Goal: Task Accomplishment & Management: Manage account settings

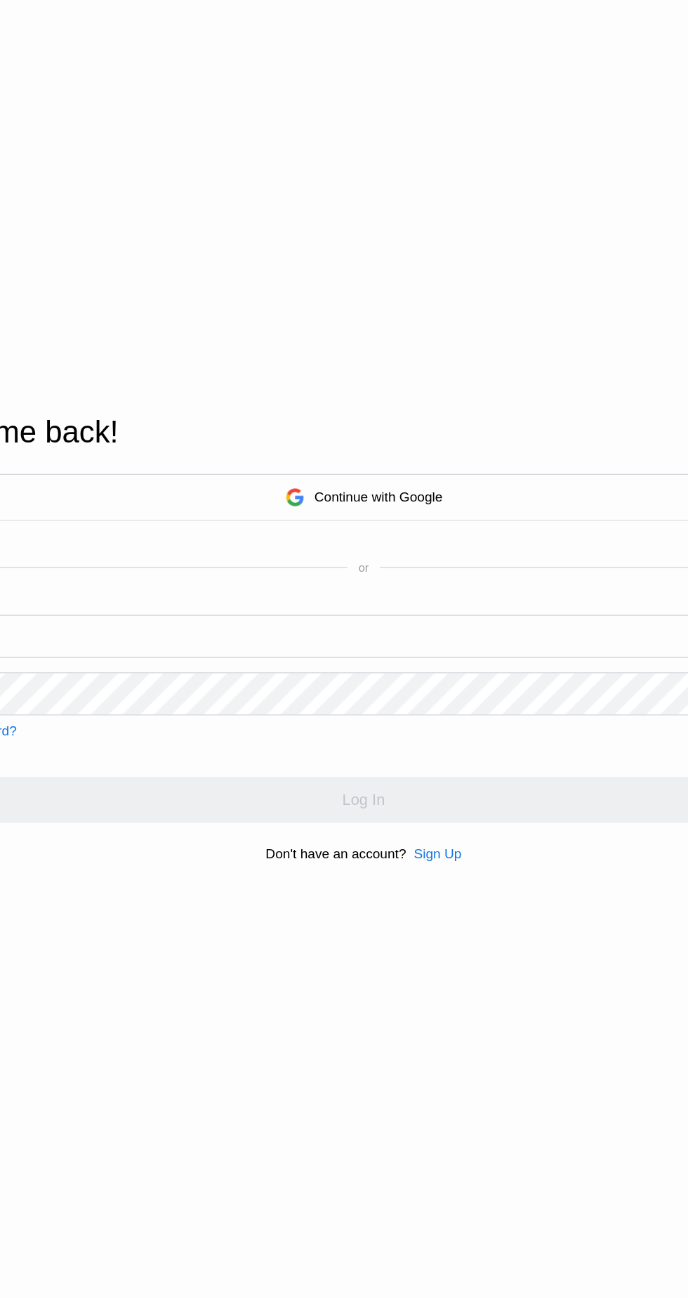
scroll to position [13, 0]
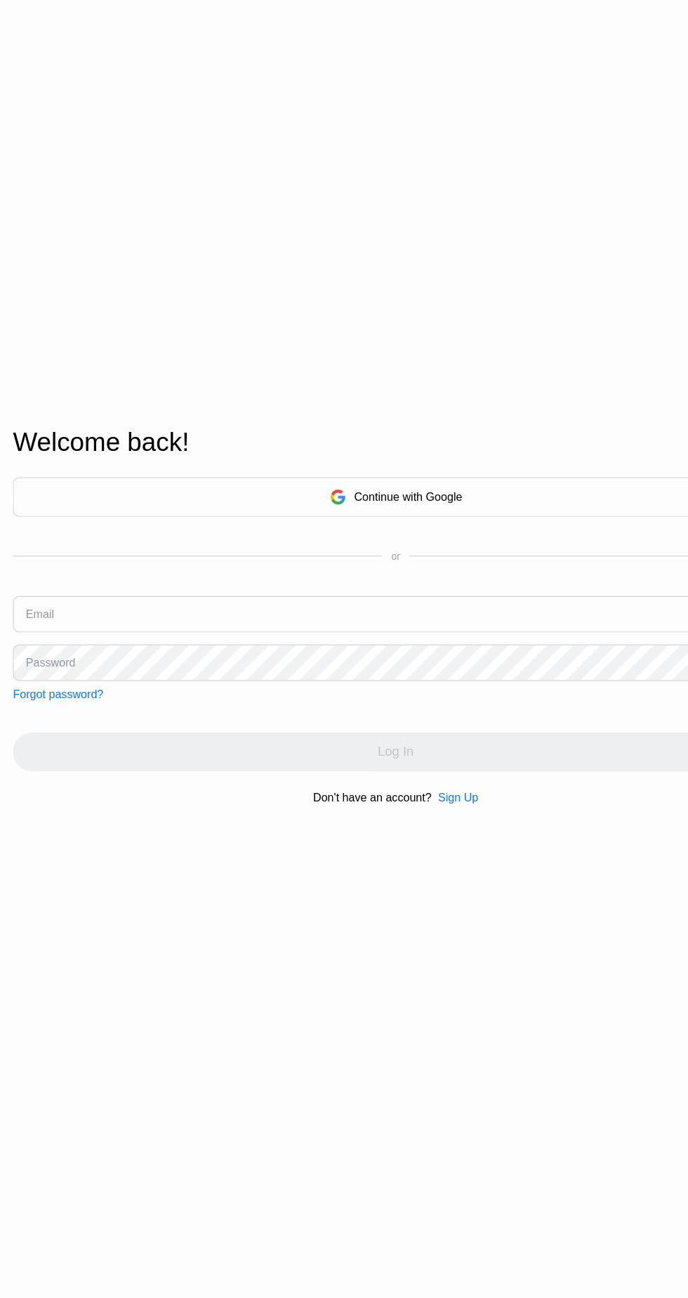
click at [138, 694] on input "text" at bounding box center [344, 679] width 666 height 32
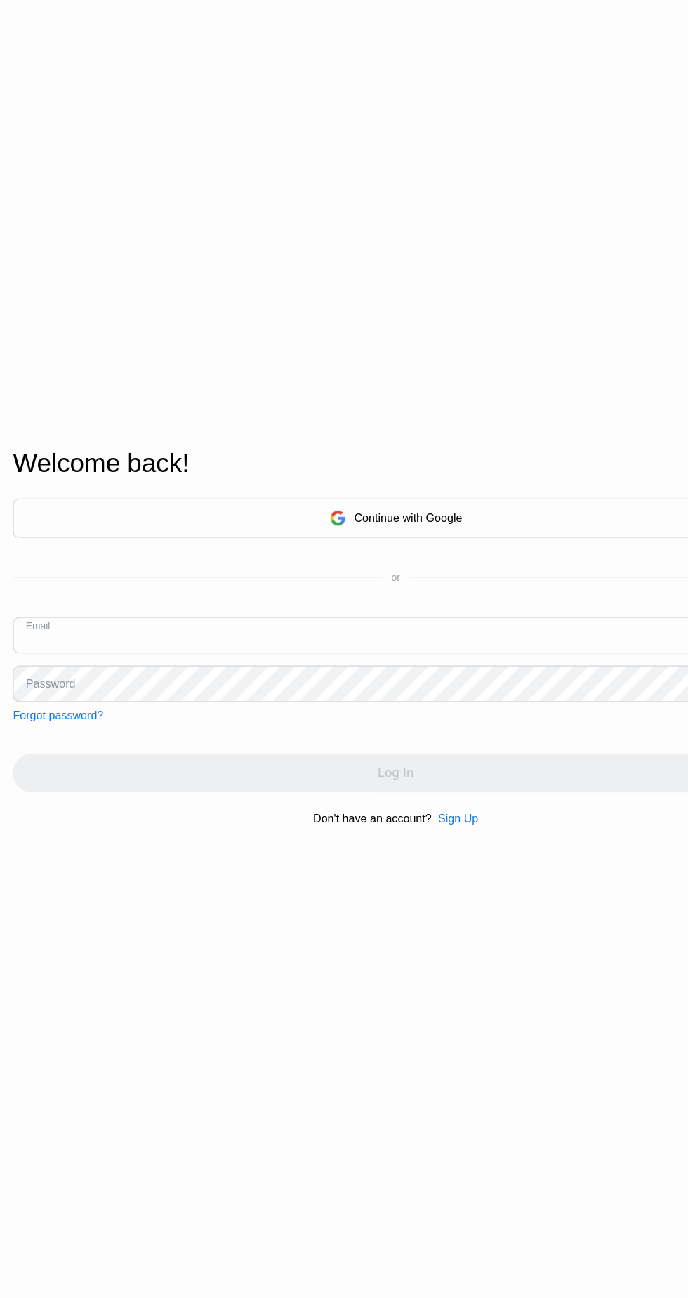
click at [133, 707] on input "text" at bounding box center [344, 692] width 666 height 32
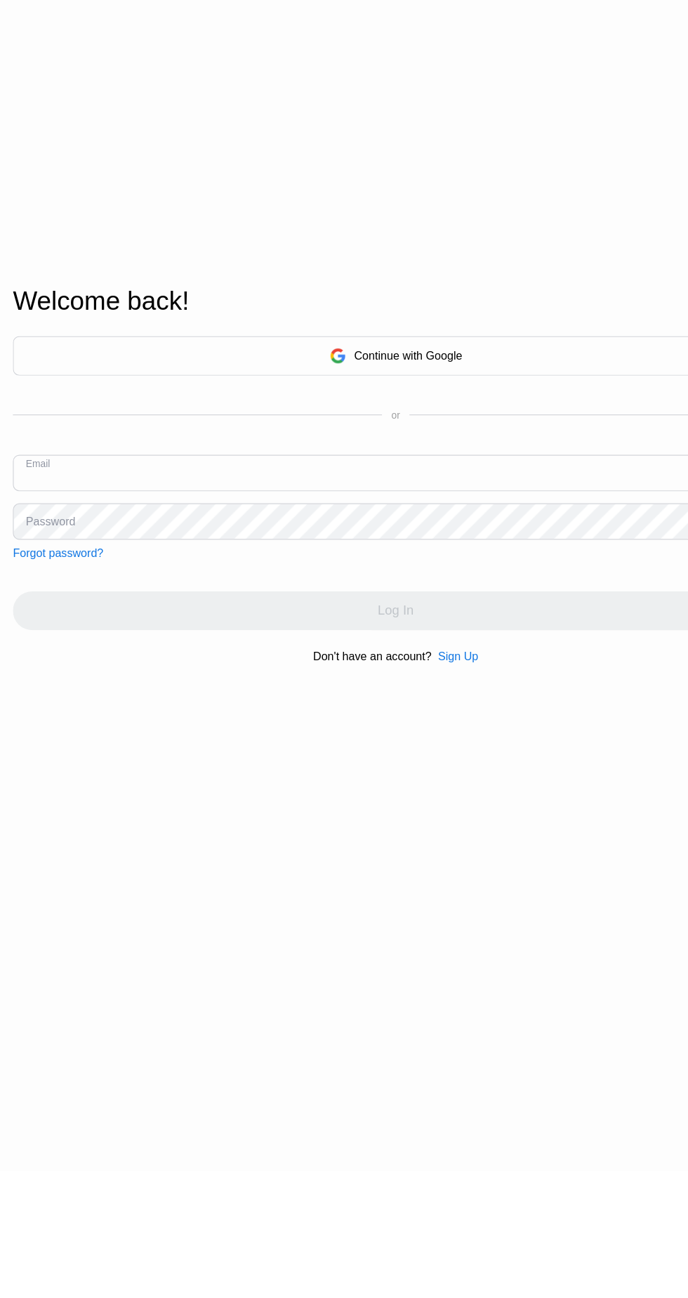
paste input "jaiaike4@gmail.com"
type input "jaiaike4@gmail.com"
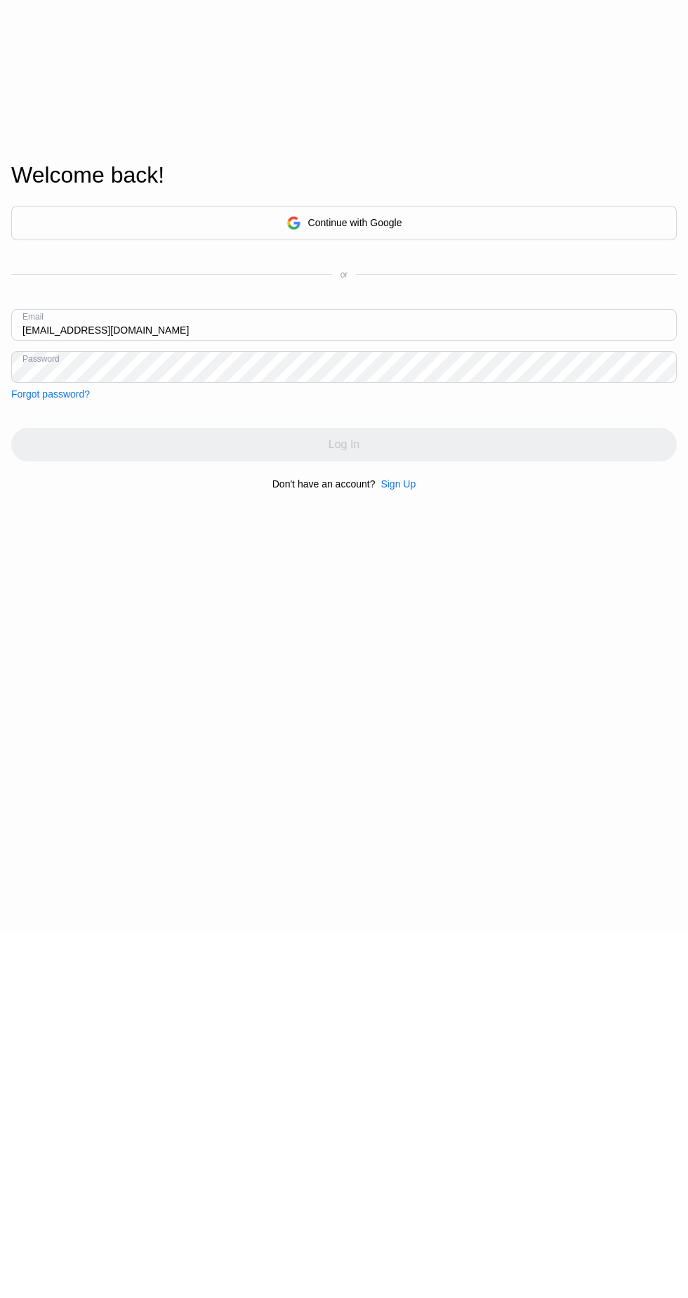
click at [453, 857] on div "Continue with Google or Email jaiaike4@gmail.com Password Forgot password? Log …" at bounding box center [344, 714] width 666 height 285
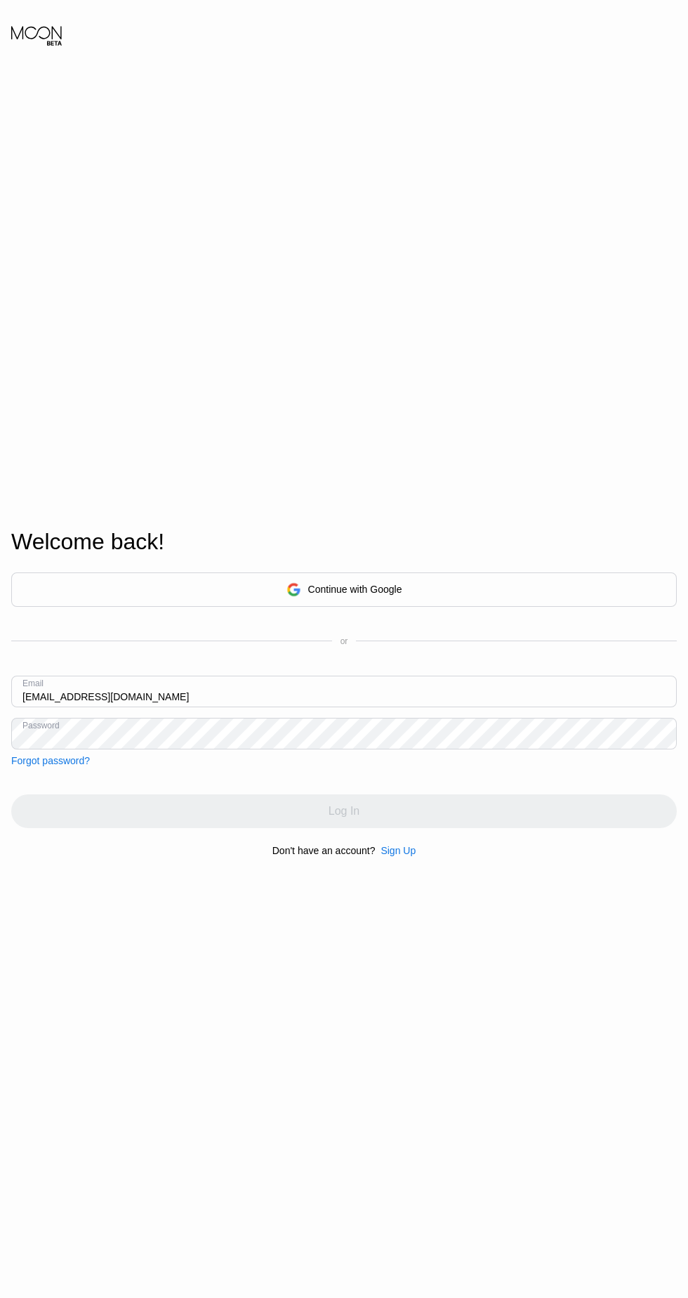
click at [357, 828] on div "Log In" at bounding box center [344, 811] width 666 height 34
click at [368, 828] on div "Log In" at bounding box center [344, 811] width 666 height 34
